Goal: Find specific page/section: Find specific page/section

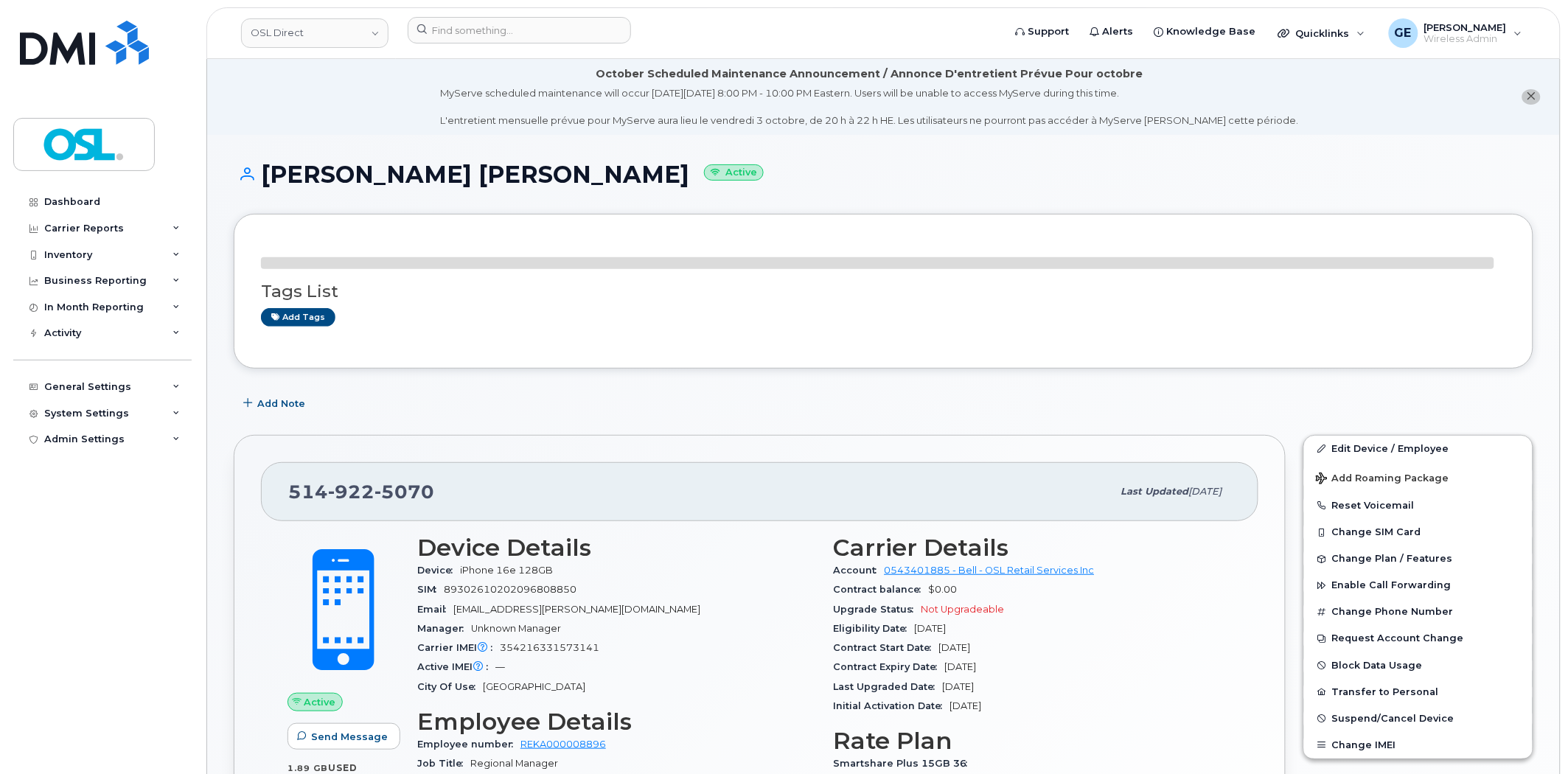
click at [400, 72] on li "October Scheduled Maintenance Announcement / Annonce D'entretient Prévue Pour o…" at bounding box center [883, 97] width 1352 height 76
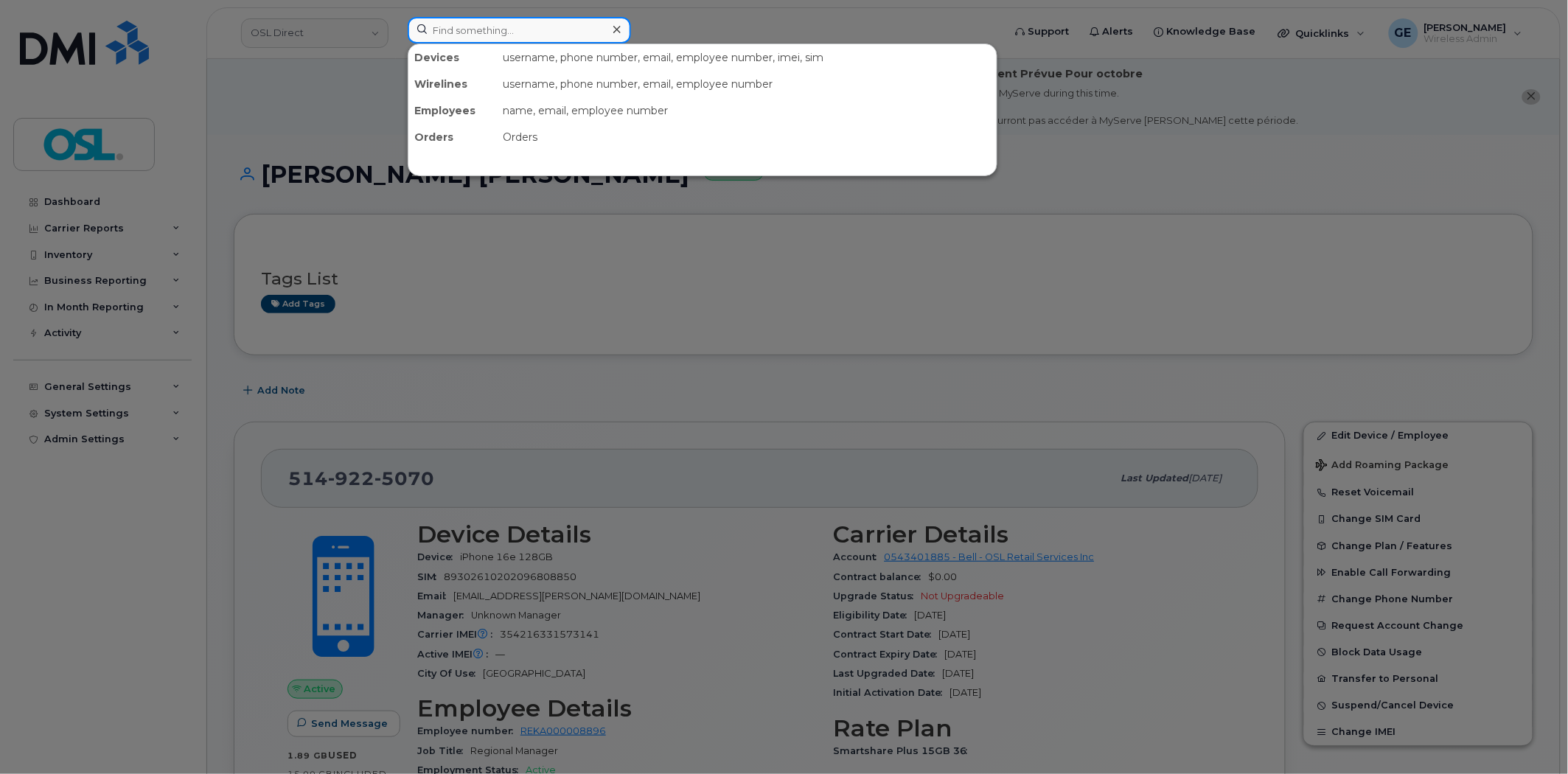
click at [437, 31] on input at bounding box center [519, 30] width 223 height 27
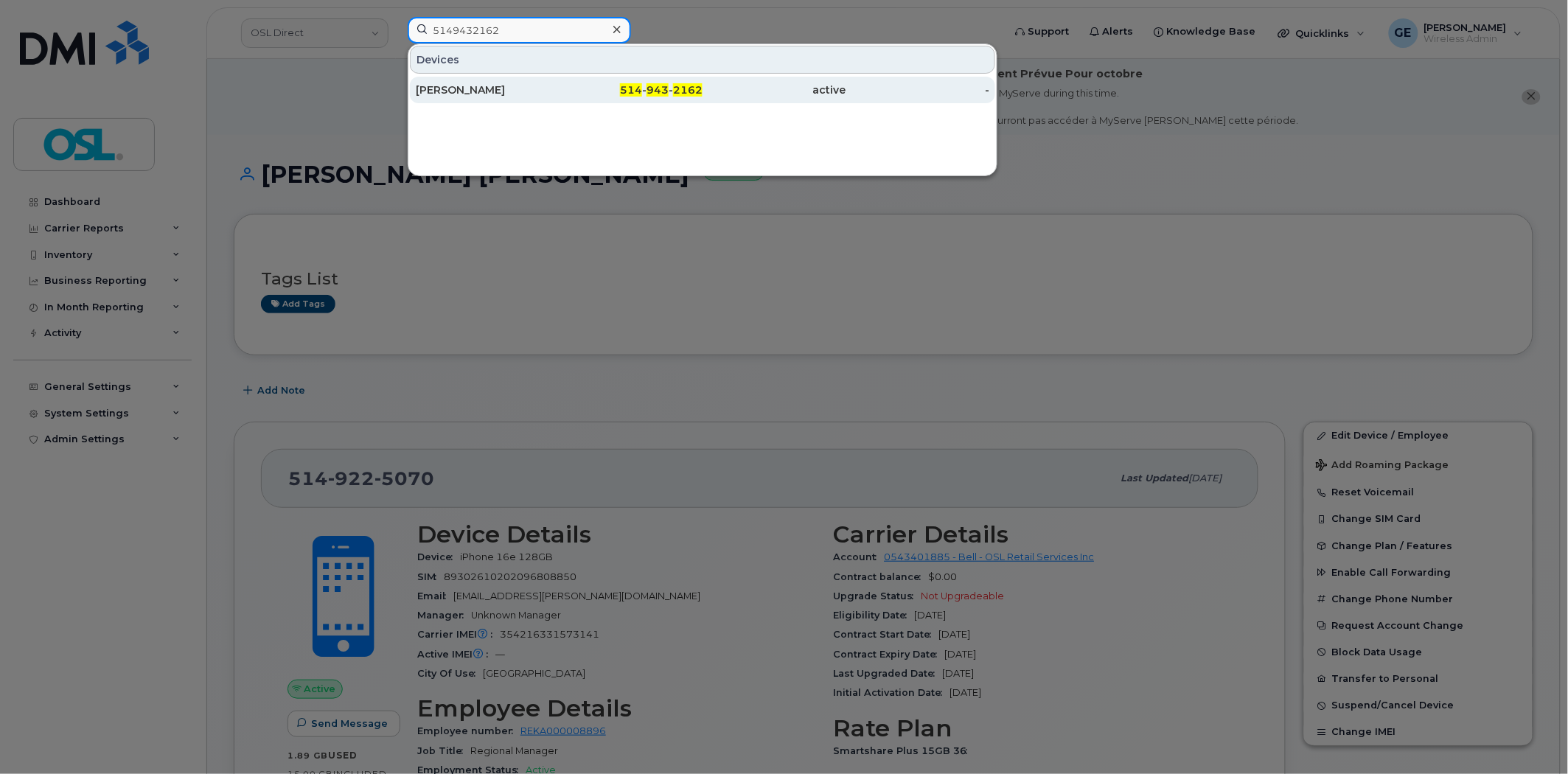
type input "5149432162"
click at [528, 85] on div "Nusreta Deljanin" at bounding box center [488, 90] width 144 height 15
